Goal: Task Accomplishment & Management: Complete application form

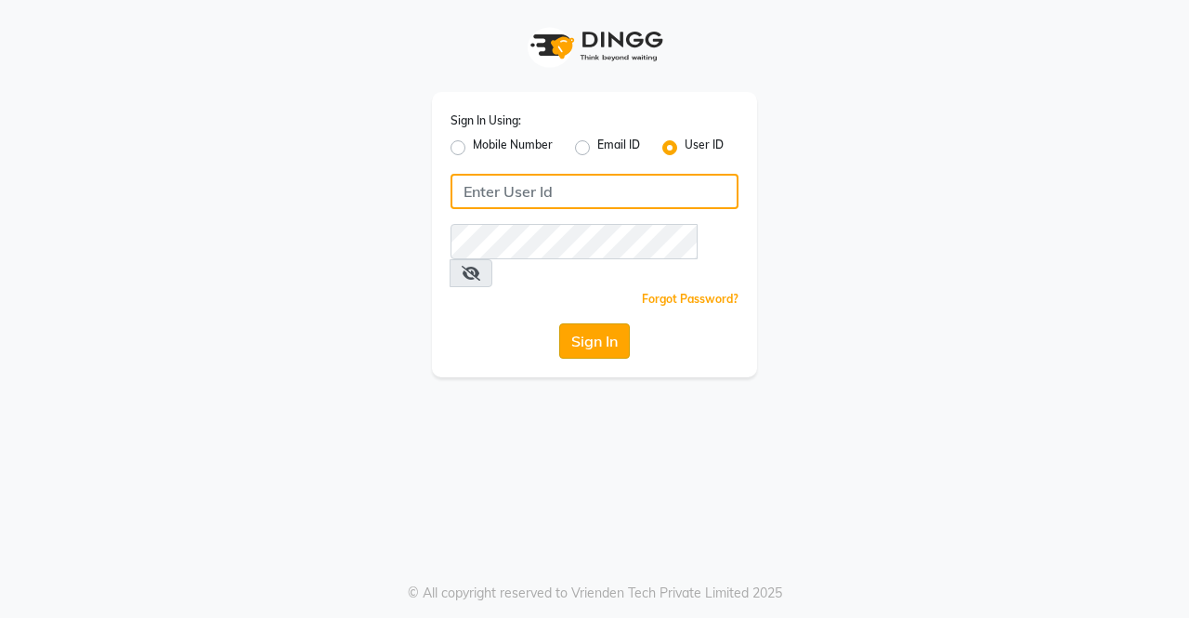
type input "ellegance"
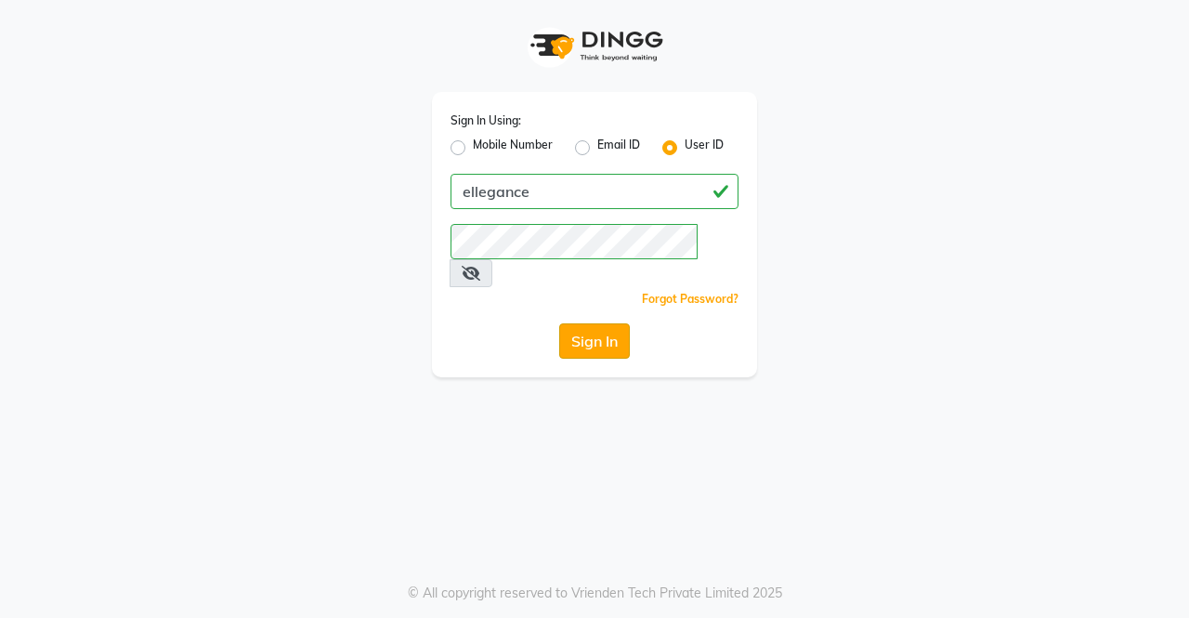
click at [598, 323] on button "Sign In" at bounding box center [594, 340] width 71 height 35
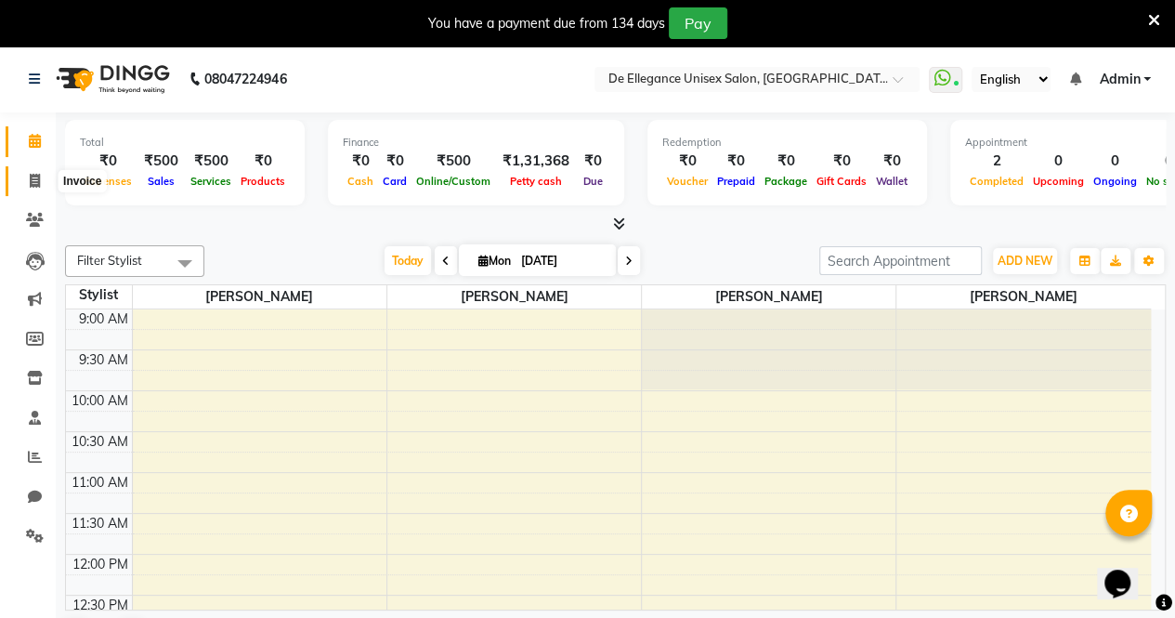
click at [39, 182] on icon at bounding box center [35, 181] width 10 height 14
select select "7945"
select select "service"
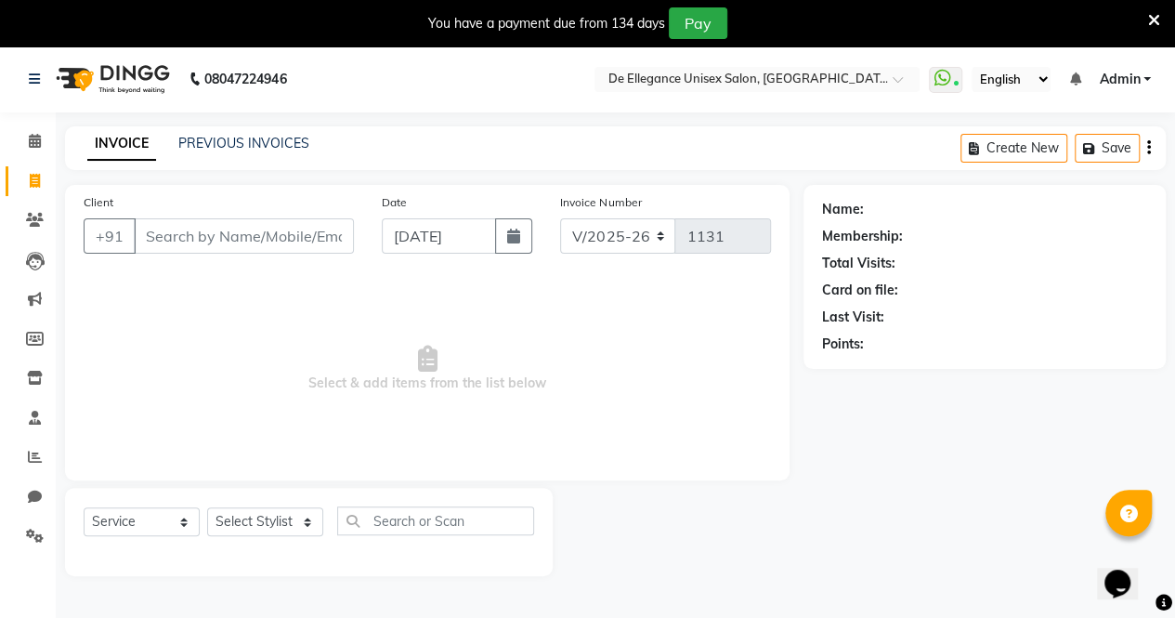
click at [147, 234] on input "Client" at bounding box center [244, 235] width 220 height 35
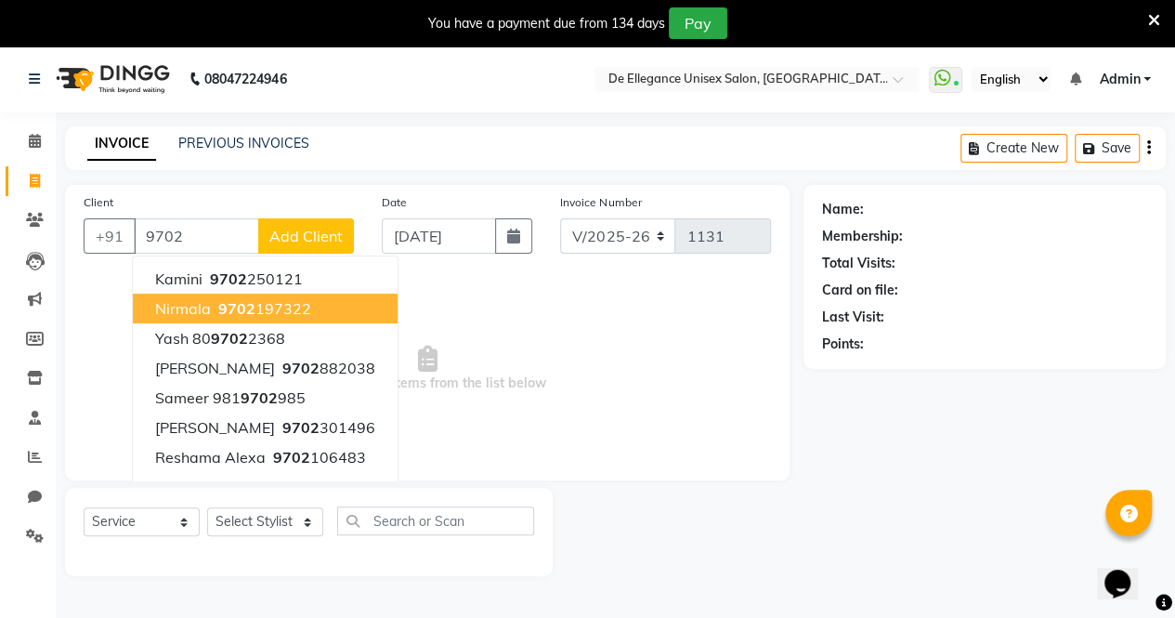
click at [261, 310] on ngb-highlight "9702 197322" at bounding box center [263, 308] width 97 height 19
type input "9702197322"
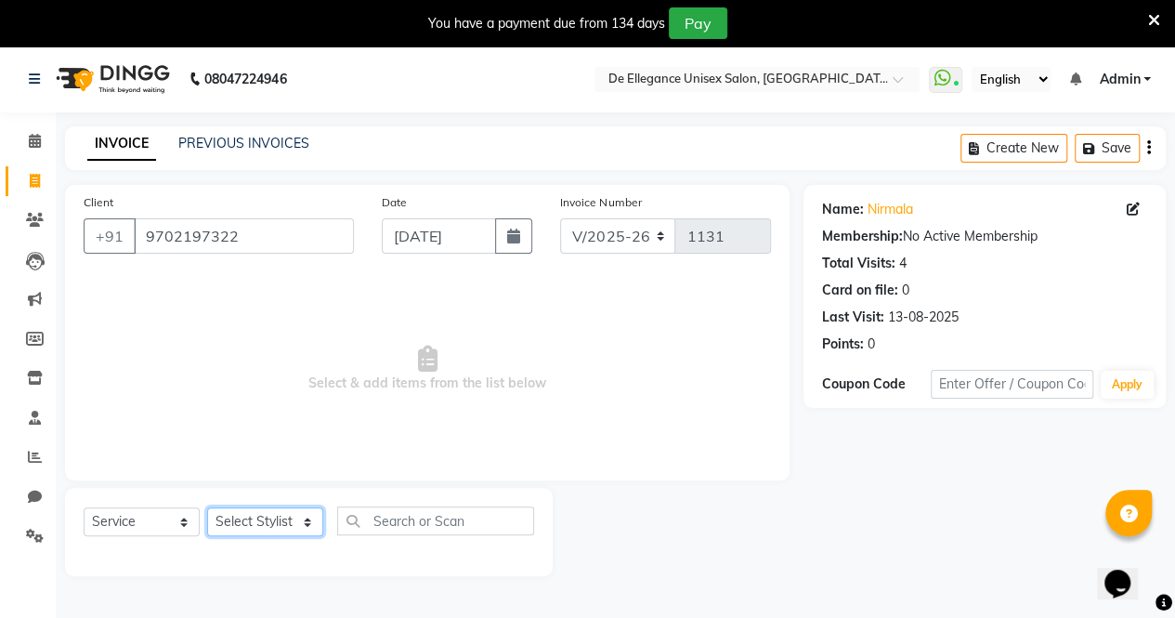
click at [297, 525] on select "Select Stylist azar khan Pallavi Singh Sadhana Choudhary salman ansari" at bounding box center [265, 521] width 116 height 29
select select "79819"
click at [207, 507] on select "Select Stylist azar khan Pallavi Singh Sadhana Choudhary salman ansari" at bounding box center [265, 521] width 116 height 29
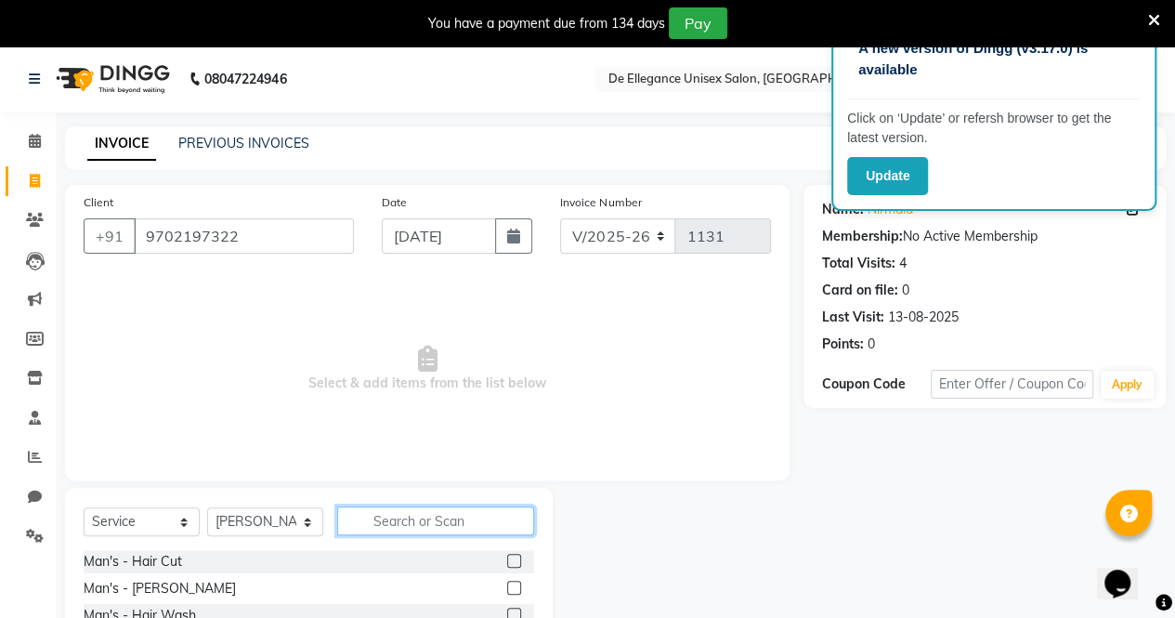
click at [368, 515] on input "text" at bounding box center [435, 520] width 197 height 29
type input "was"
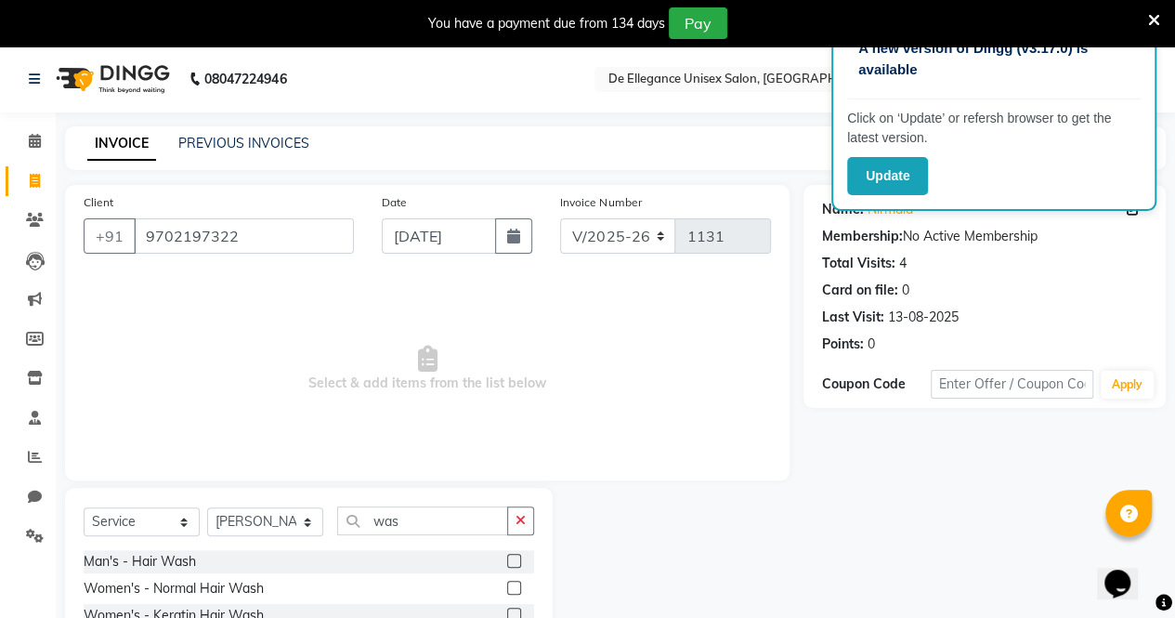
click at [513, 586] on label at bounding box center [514, 587] width 14 height 14
click at [513, 586] on input "checkbox" at bounding box center [513, 588] width 12 height 12
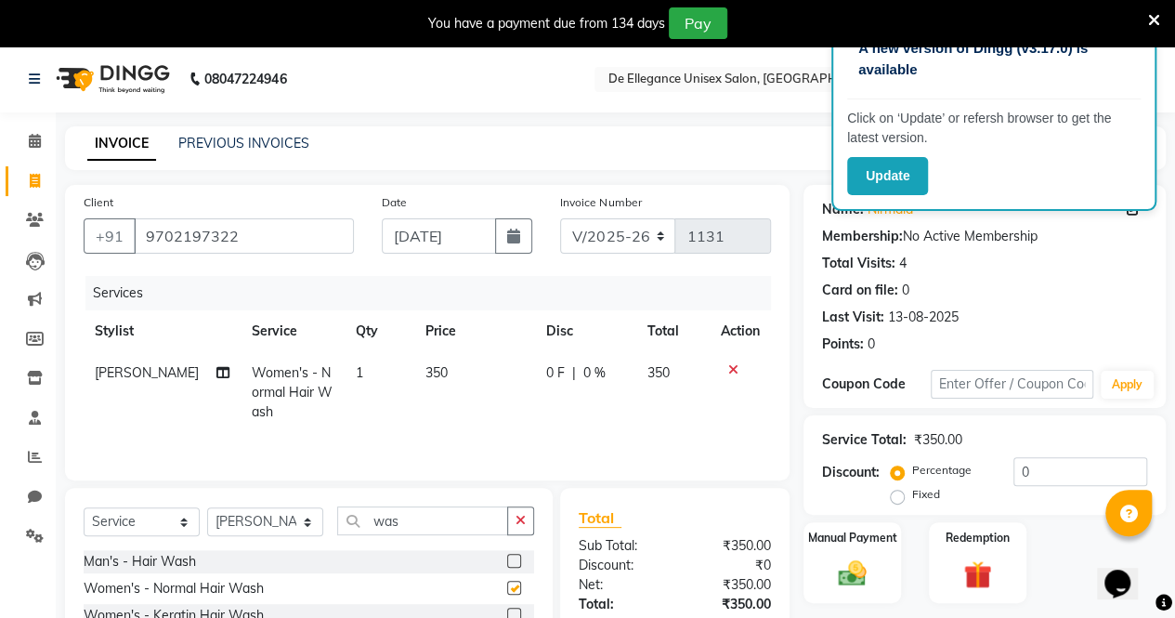
checkbox input "false"
click at [546, 377] on span "0 F" at bounding box center [555, 373] width 19 height 20
select select "79819"
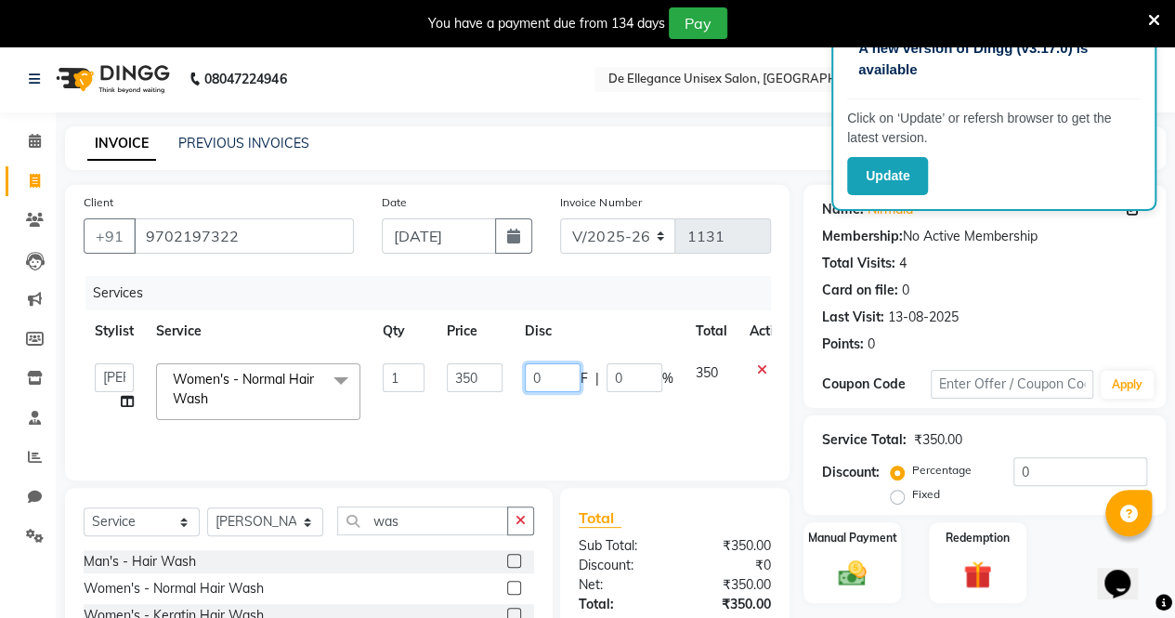
click at [545, 376] on input "0" at bounding box center [553, 377] width 56 height 29
type input "100"
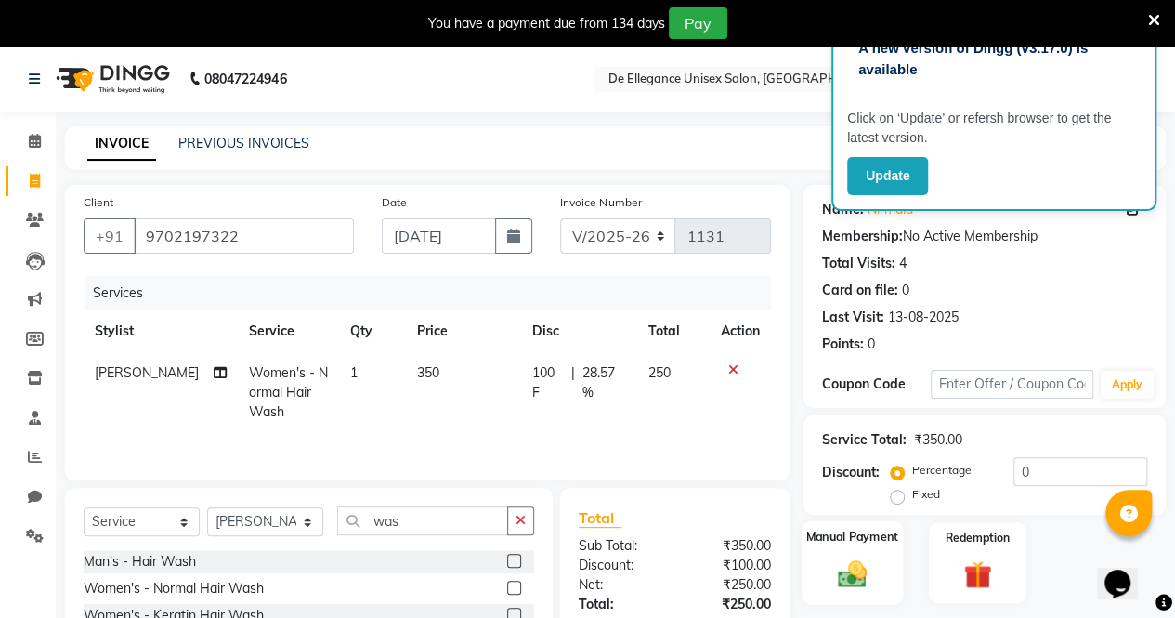
click at [834, 570] on img at bounding box center [851, 572] width 47 height 33
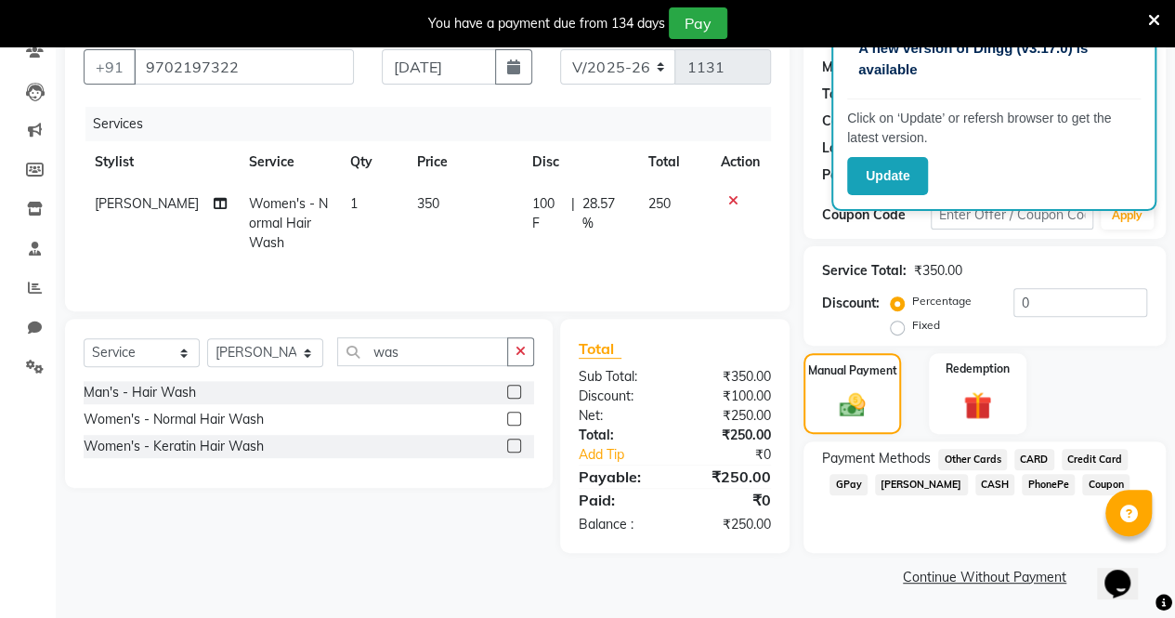
click at [843, 480] on span "GPay" at bounding box center [848, 484] width 38 height 21
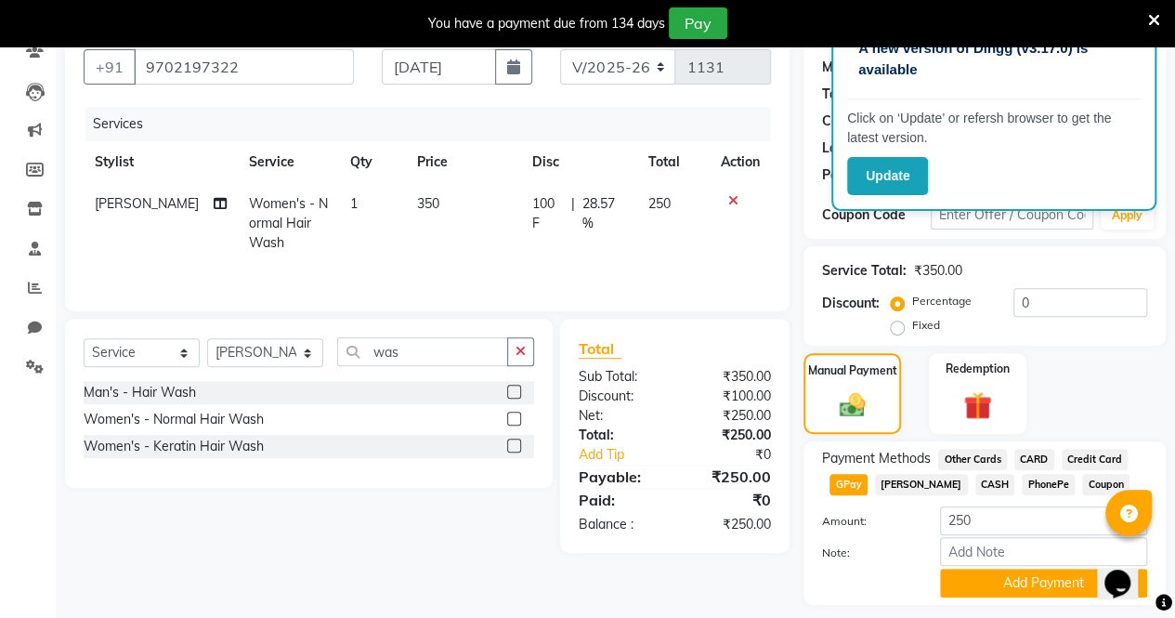
scroll to position [221, 0]
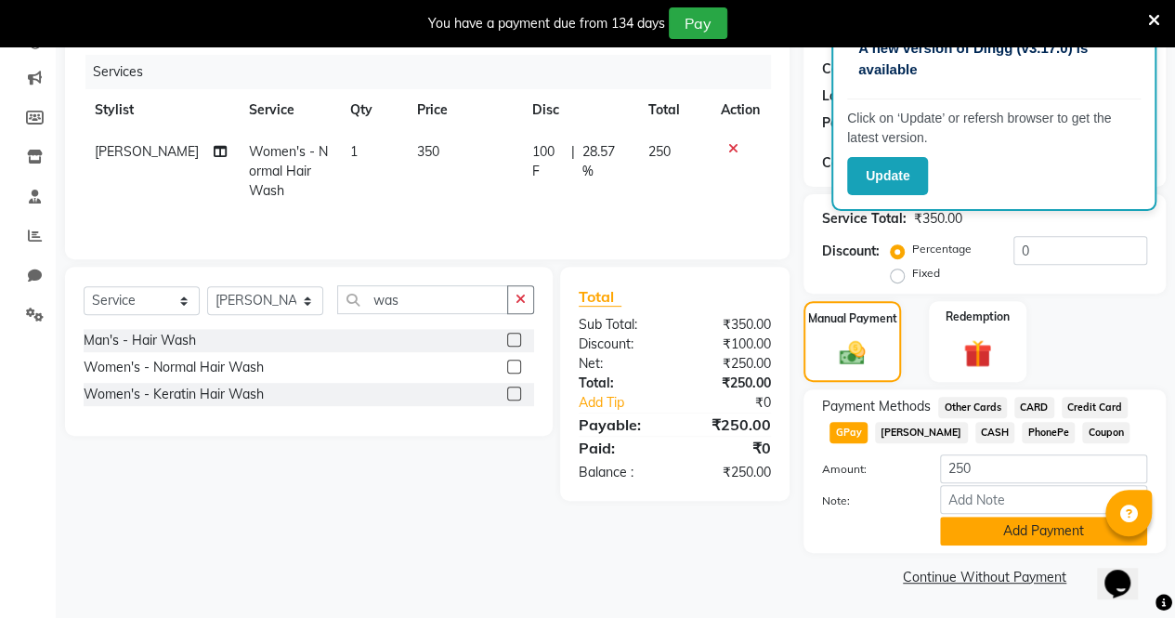
click at [959, 531] on button "Add Payment" at bounding box center [1043, 530] width 207 height 29
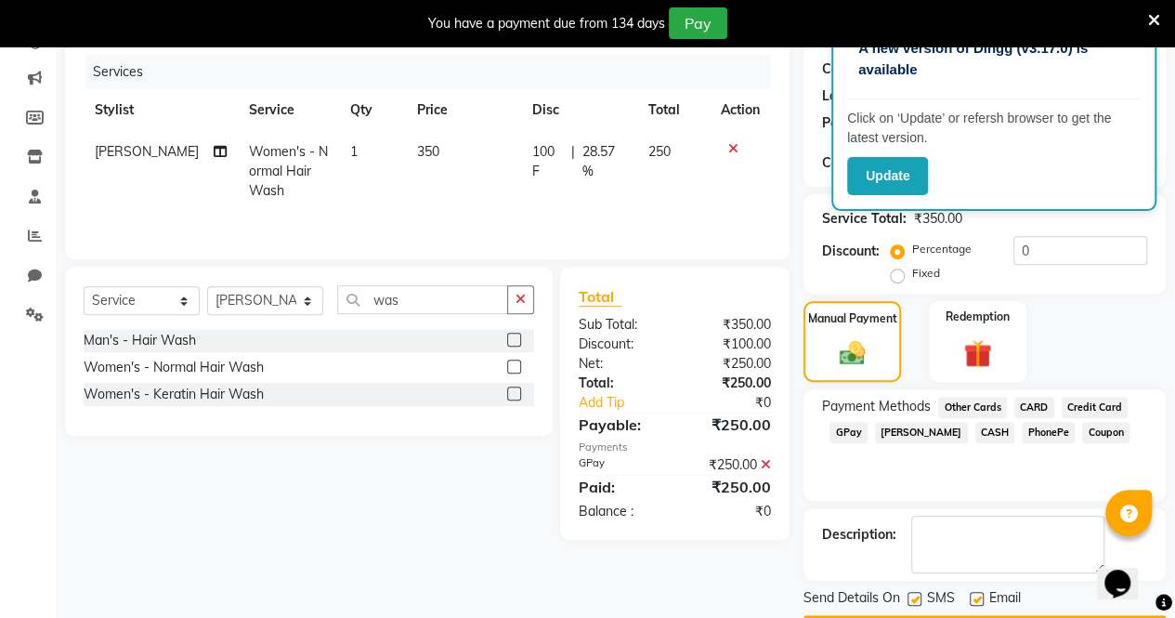
scroll to position [273, 0]
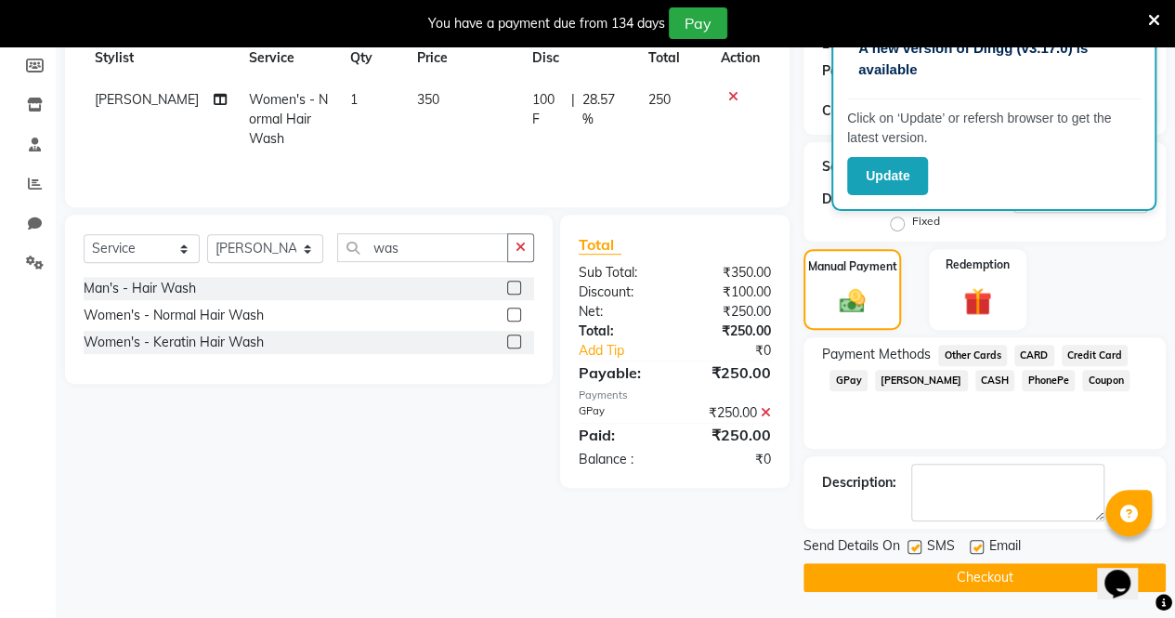
click at [911, 545] on label at bounding box center [914, 547] width 14 height 14
click at [911, 545] on input "checkbox" at bounding box center [913, 547] width 12 height 12
checkbox input "false"
click at [972, 545] on label at bounding box center [977, 547] width 14 height 14
click at [972, 545] on input "checkbox" at bounding box center [976, 547] width 12 height 12
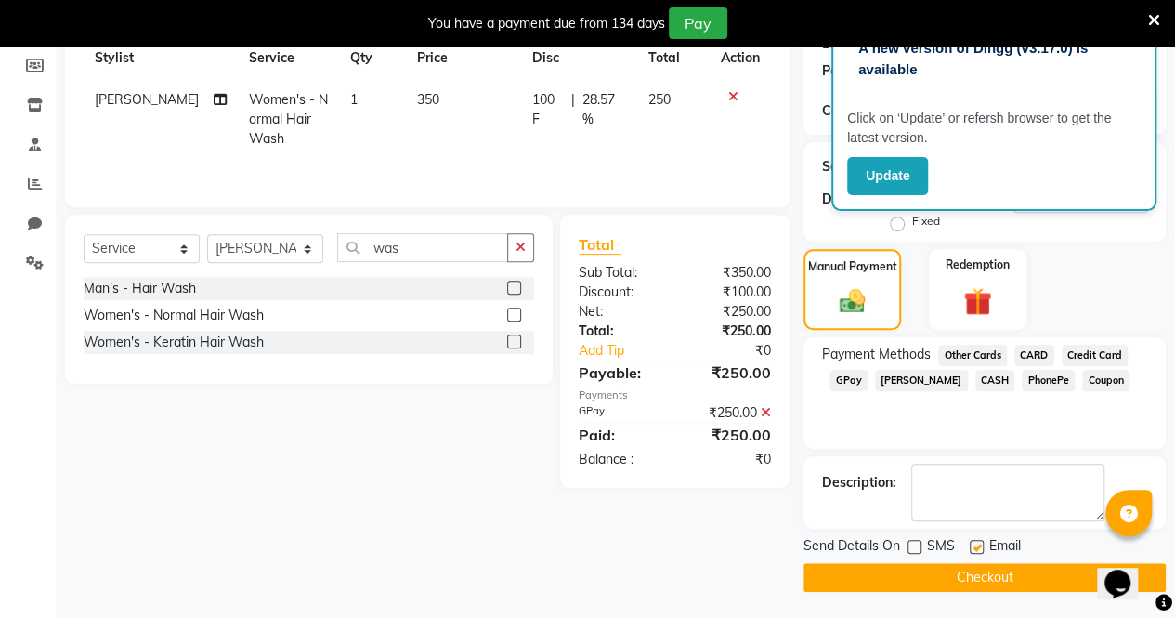
checkbox input "false"
click at [935, 573] on button "Checkout" at bounding box center [984, 577] width 362 height 29
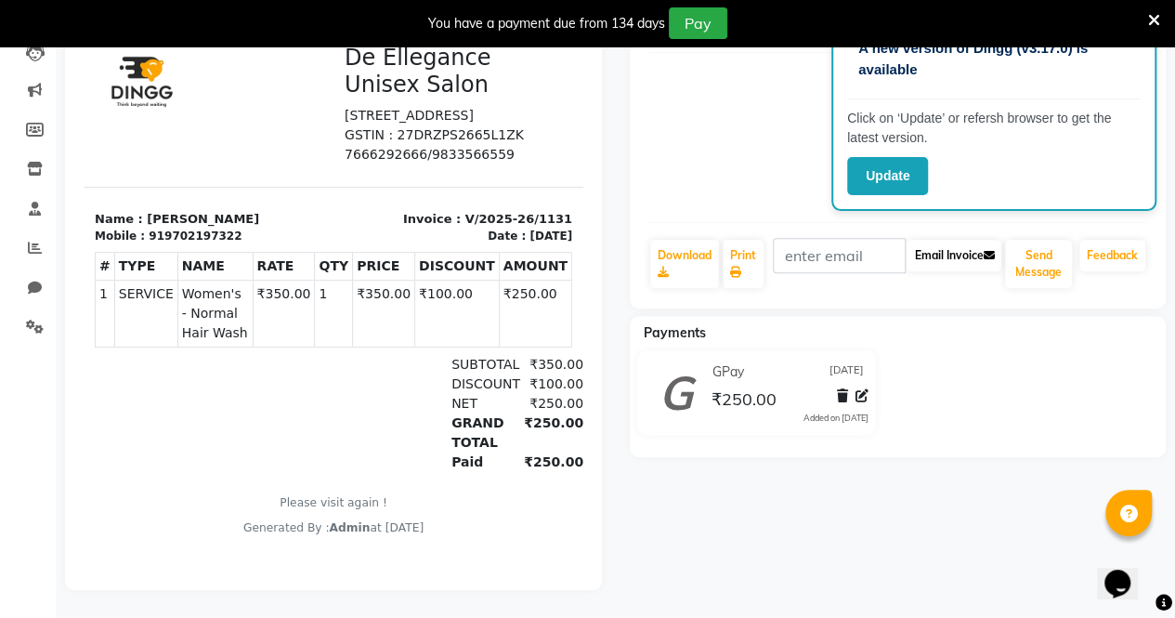
scroll to position [223, 0]
click at [907, 182] on button "Update" at bounding box center [887, 176] width 81 height 38
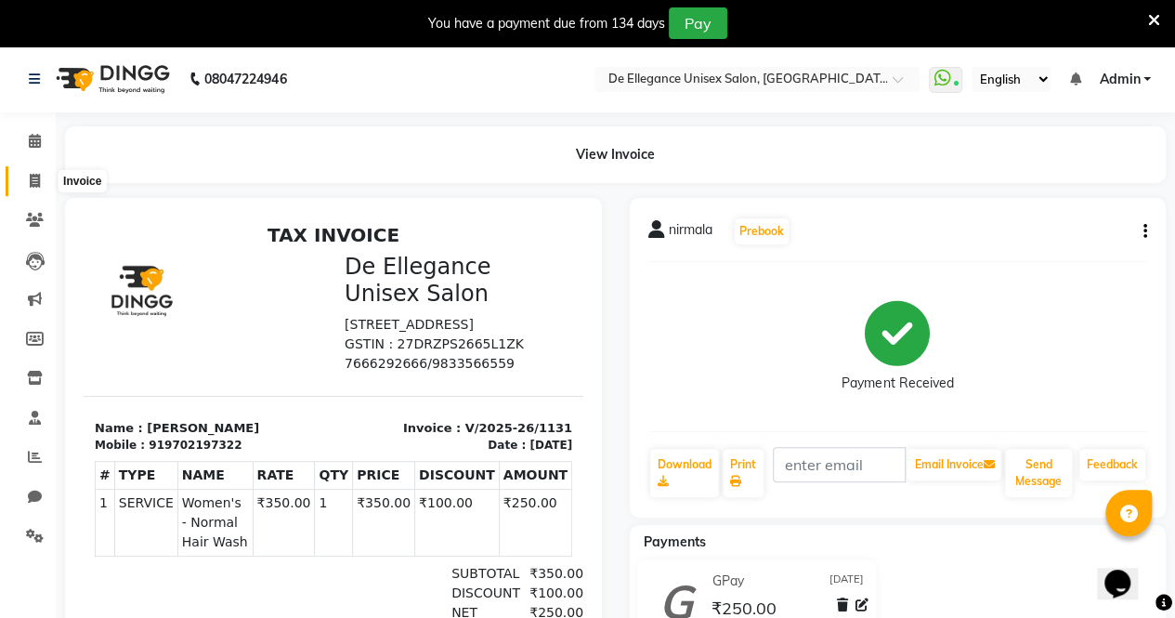
click at [35, 174] on icon at bounding box center [35, 181] width 10 height 14
select select "7945"
select select "service"
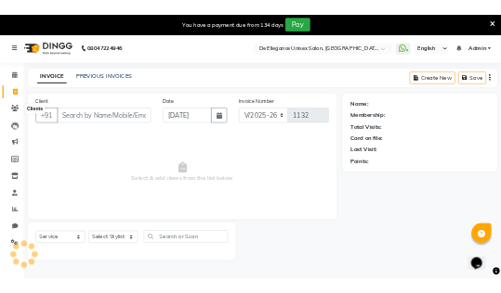
scroll to position [46, 0]
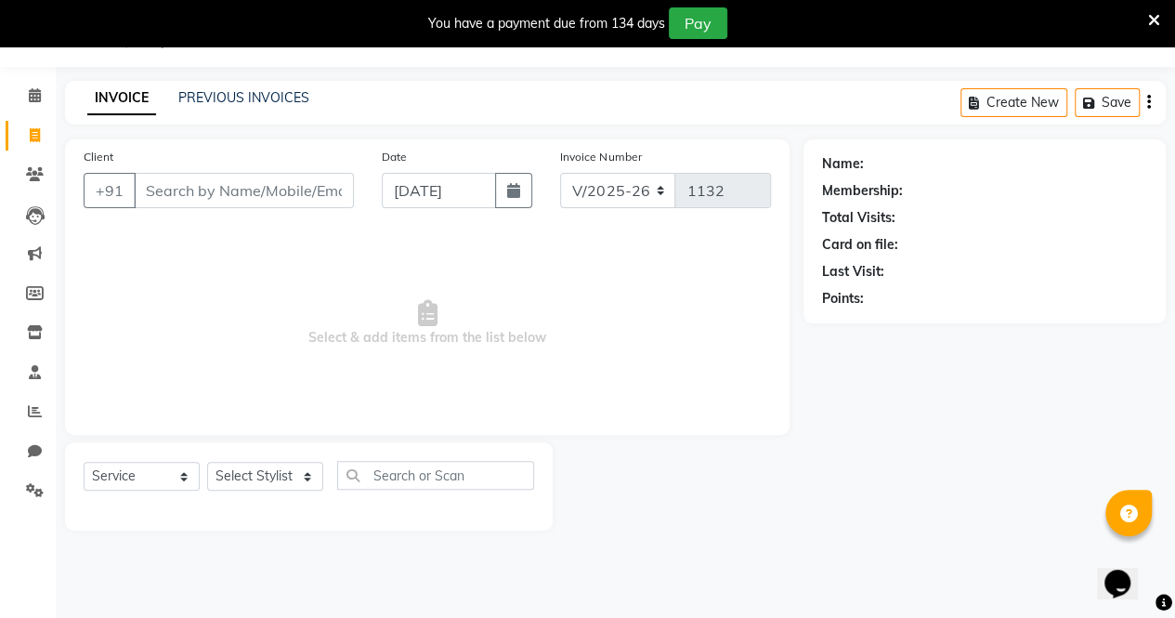
click at [169, 379] on span "Select & add items from the list below" at bounding box center [427, 323] width 687 height 186
drag, startPoint x: 169, startPoint y: 379, endPoint x: 201, endPoint y: 246, distance: 136.5
click at [201, 246] on span "Select & add items from the list below" at bounding box center [427, 323] width 687 height 186
